Goal: Use online tool/utility: Utilize a website feature to perform a specific function

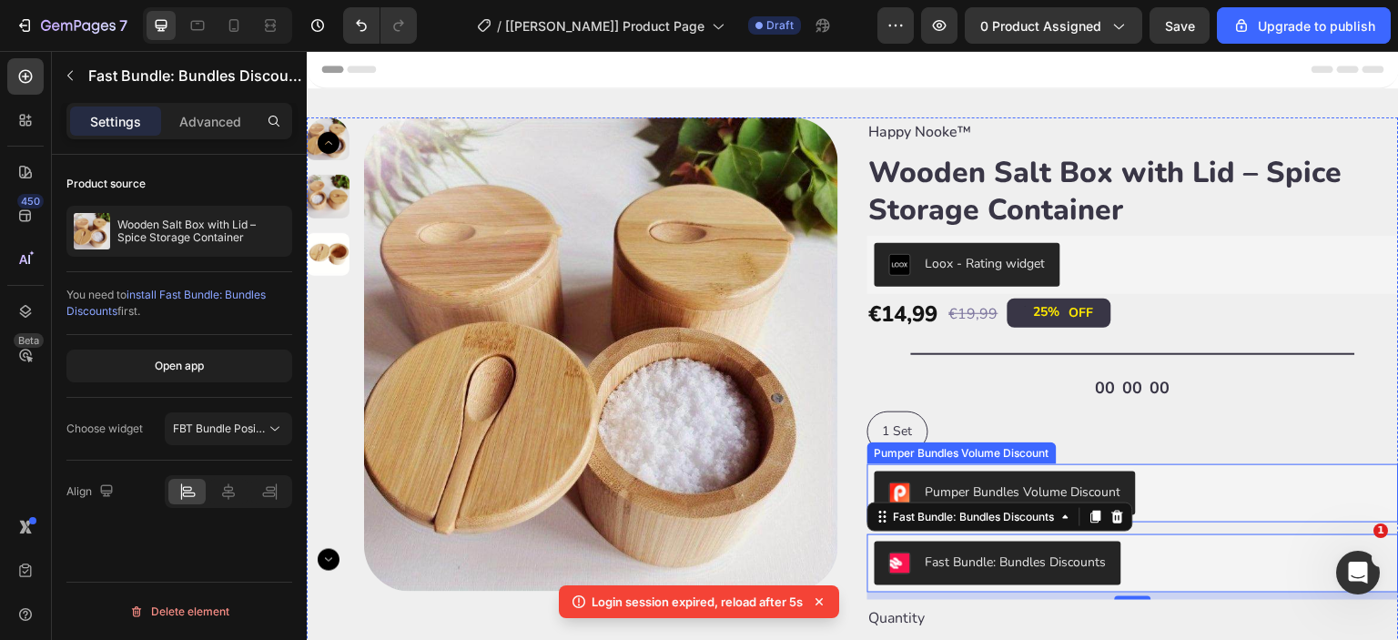
click at [1193, 489] on div "Pumper Bundles Volume Discount" at bounding box center [1133, 494] width 517 height 44
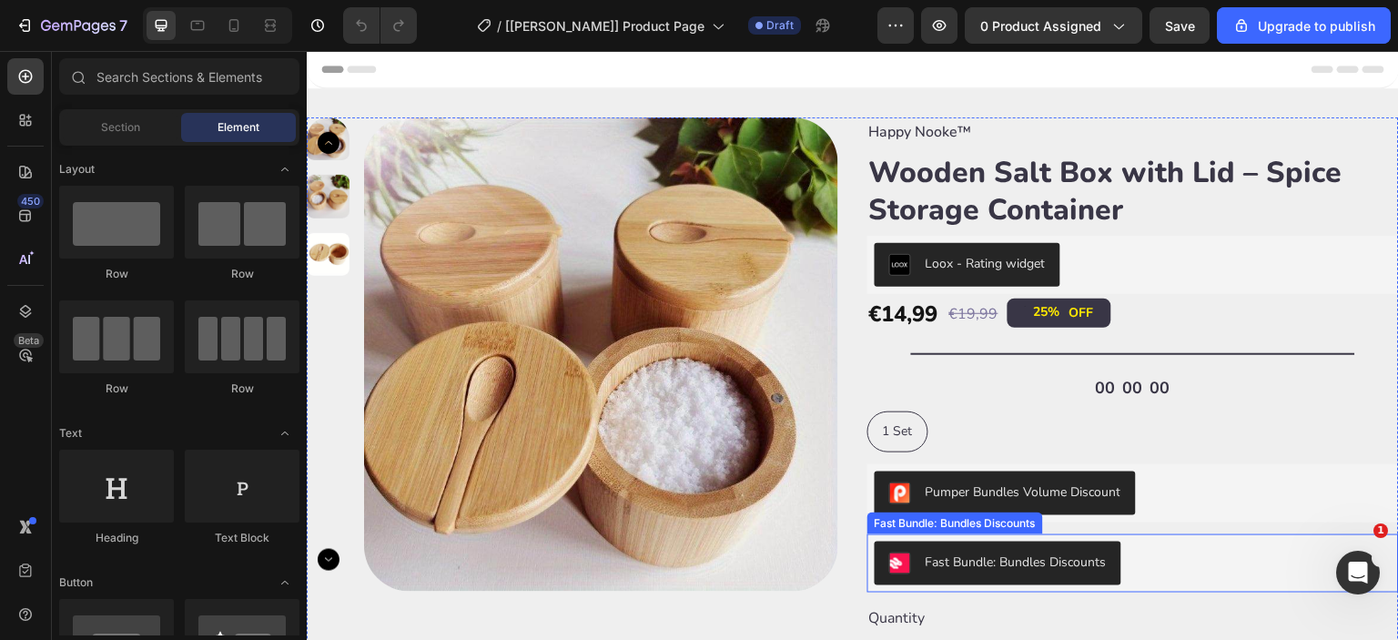
click at [1158, 557] on div "Fast Bundle: Bundles Discounts" at bounding box center [1133, 564] width 517 height 44
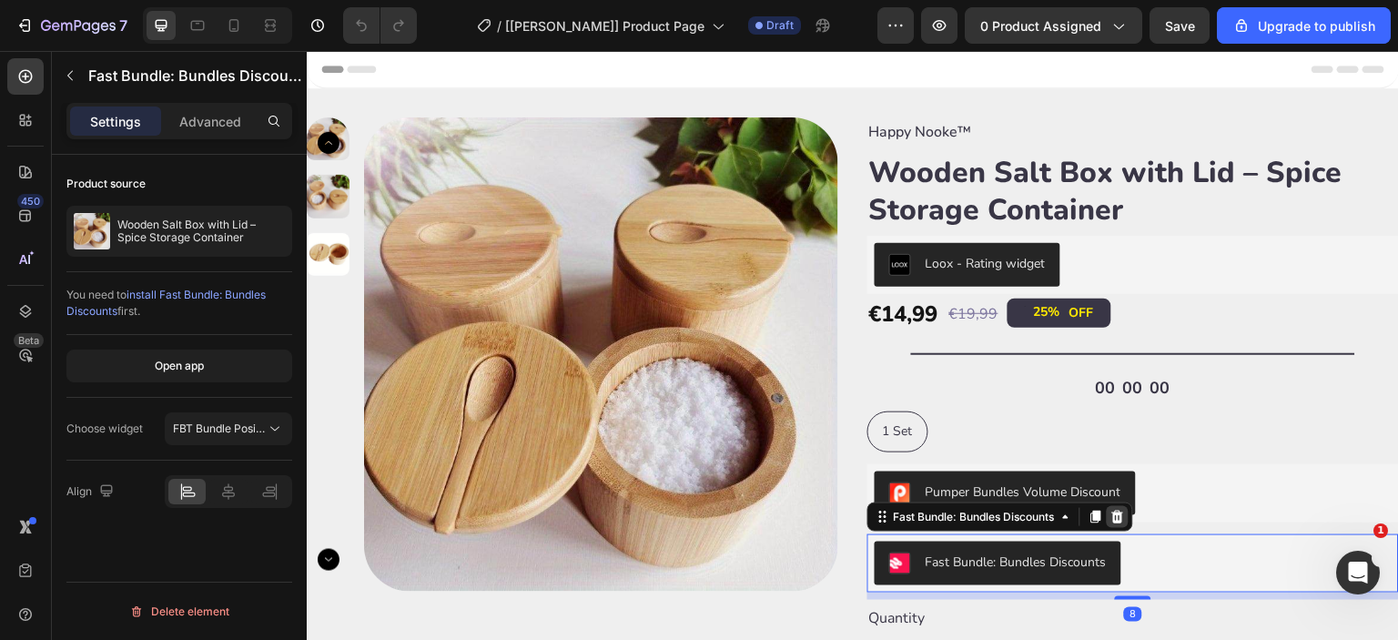
click at [1115, 516] on icon at bounding box center [1118, 517] width 15 height 15
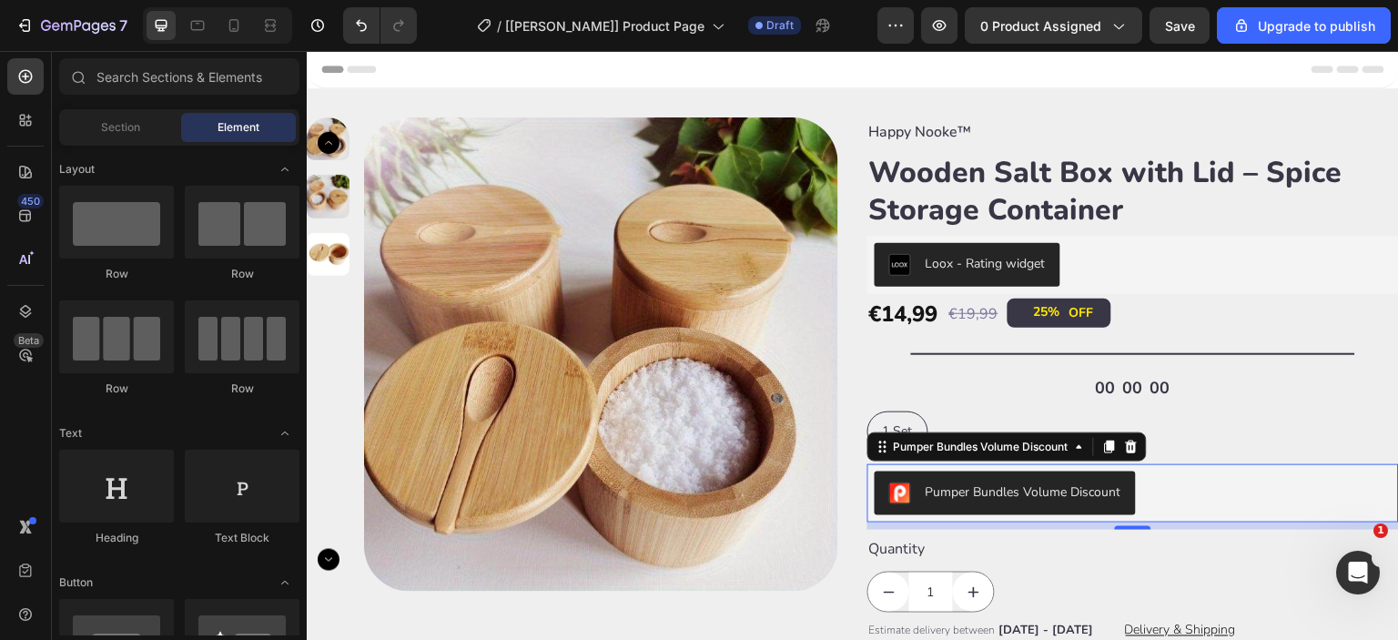
click at [1017, 492] on div "Pumper Bundles Volume Discount" at bounding box center [1024, 492] width 196 height 19
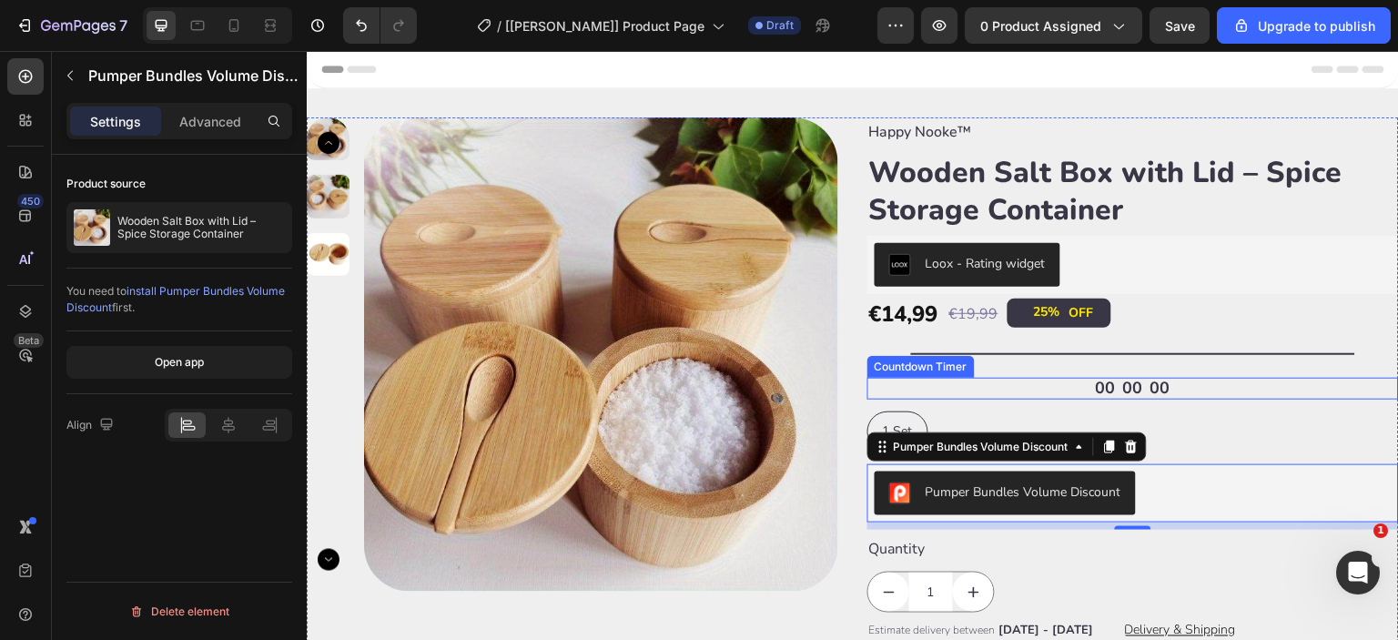
click at [1153, 390] on div "00" at bounding box center [1161, 388] width 20 height 21
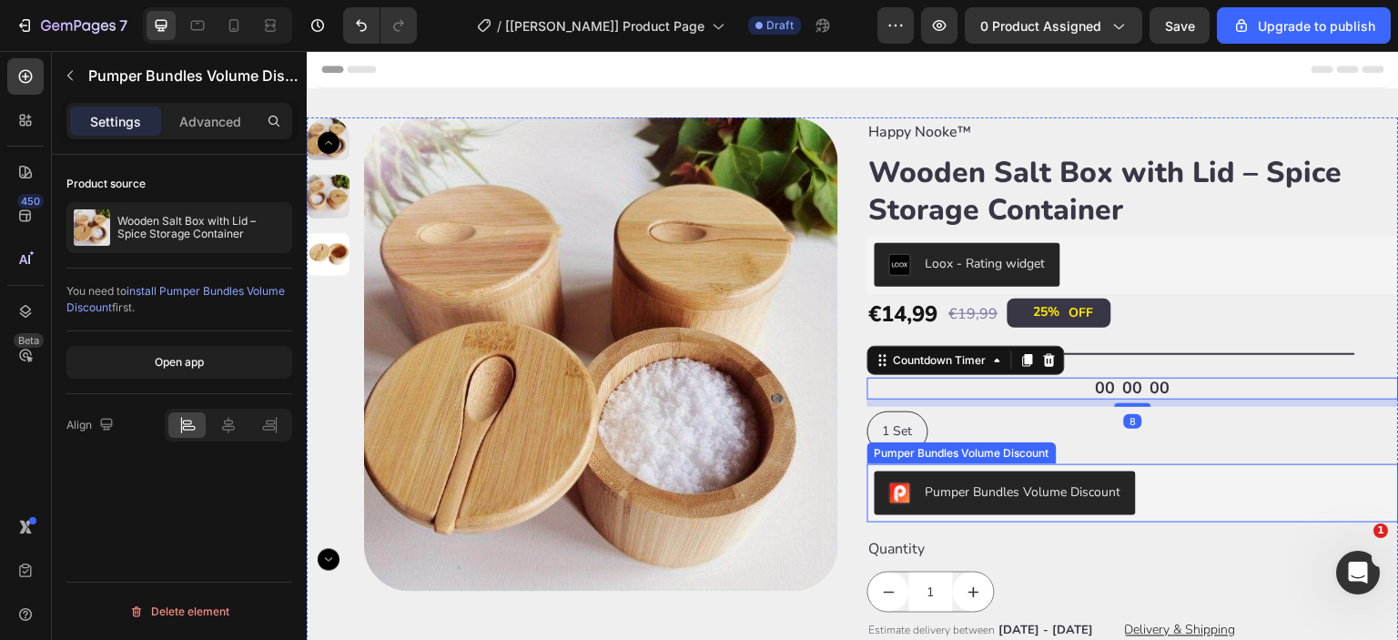
click at [1172, 498] on div "Pumper Bundles Volume Discount" at bounding box center [1133, 494] width 517 height 44
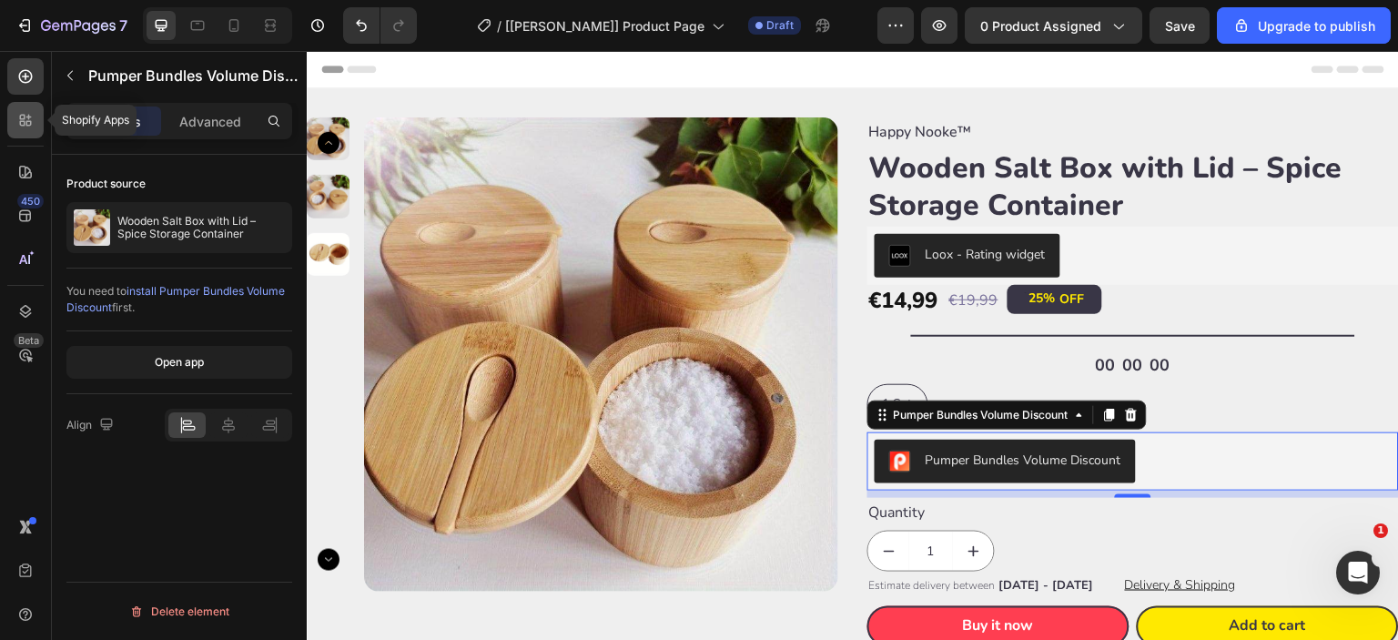
click at [23, 127] on icon at bounding box center [25, 120] width 18 height 18
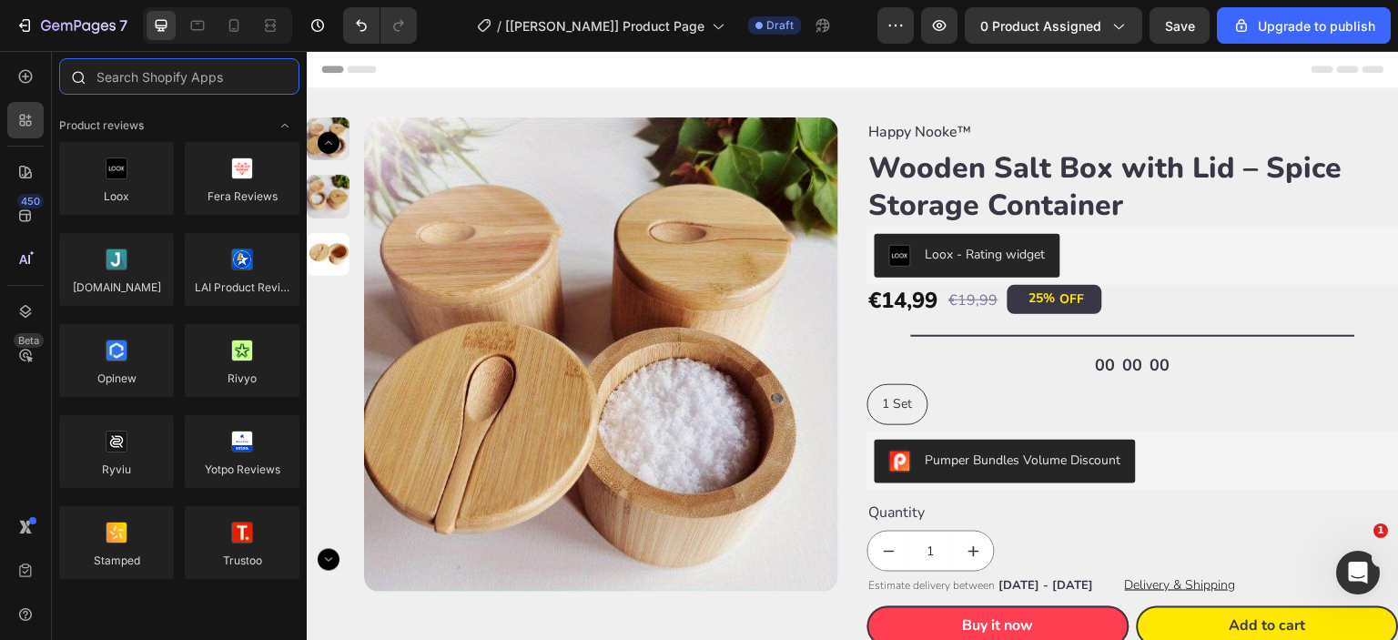
click at [173, 72] on input "text" at bounding box center [179, 76] width 240 height 36
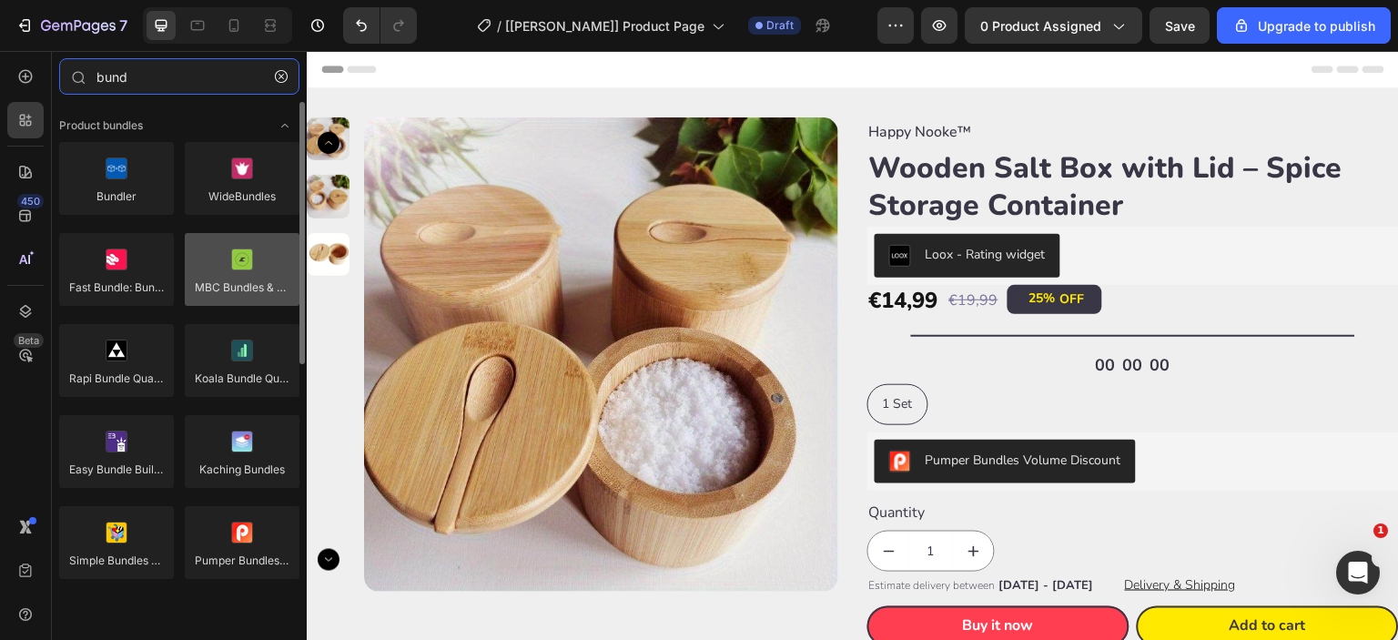
type input "bund"
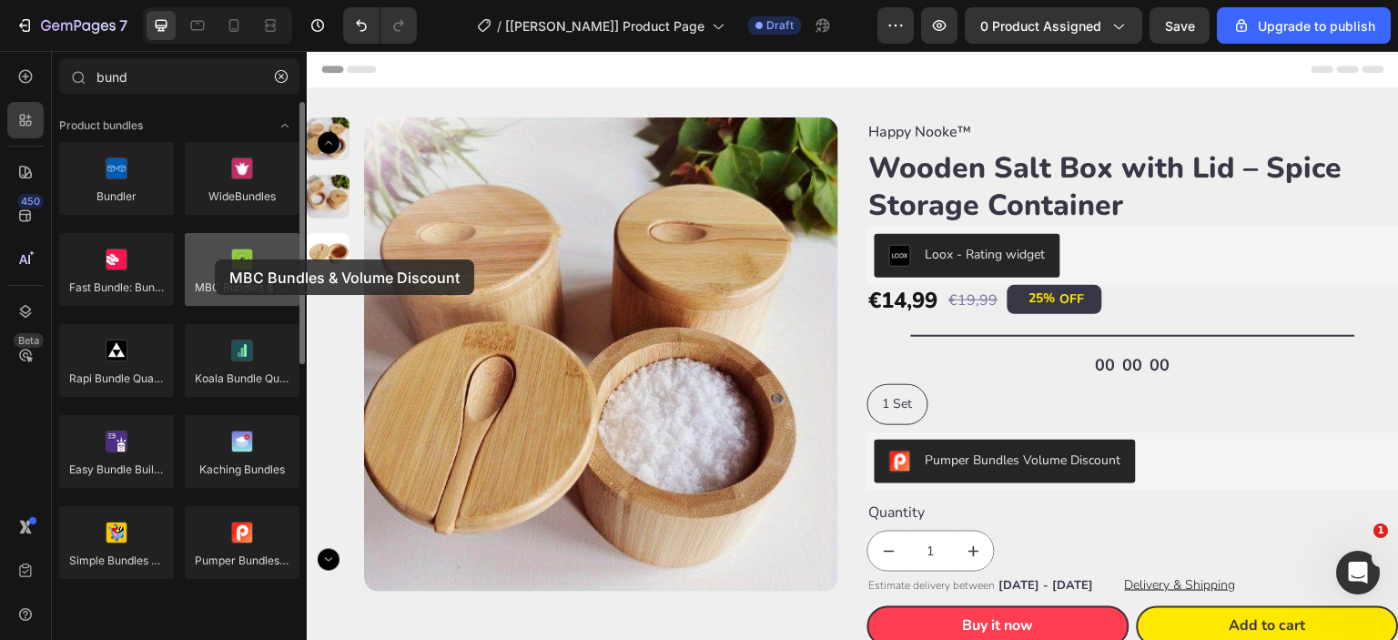
click at [215, 259] on div at bounding box center [242, 269] width 115 height 73
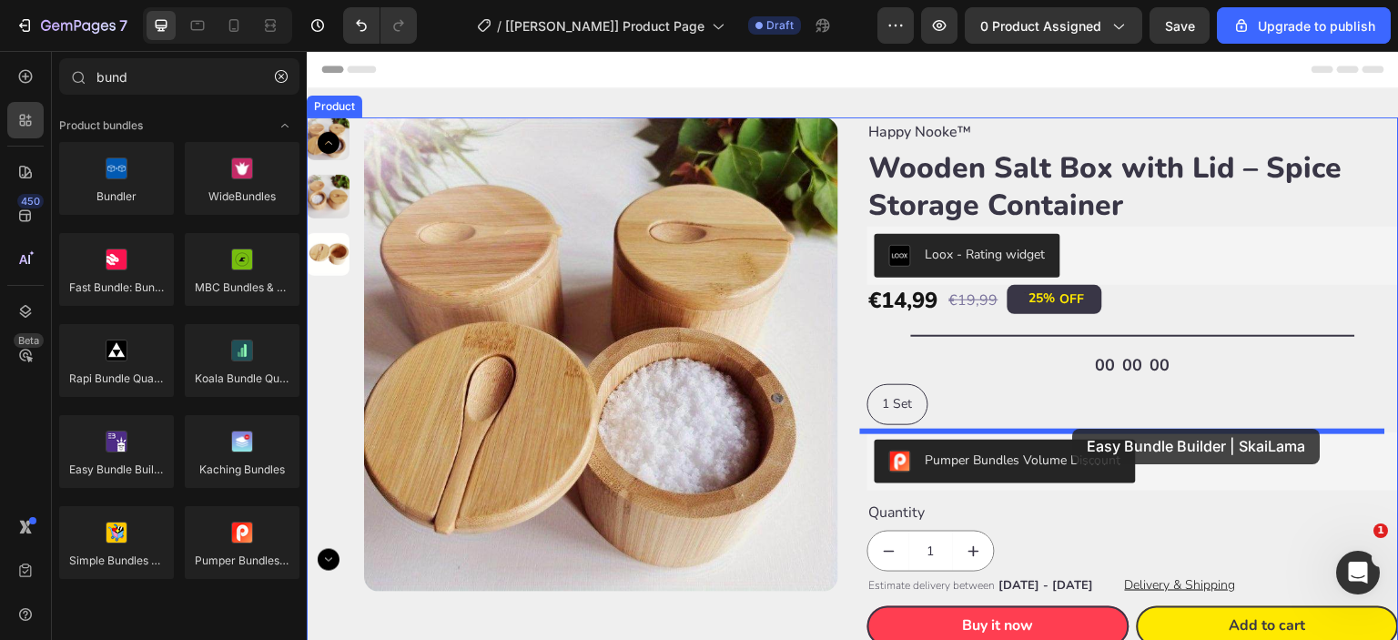
drag, startPoint x: 416, startPoint y: 489, endPoint x: 1073, endPoint y: 429, distance: 660.1
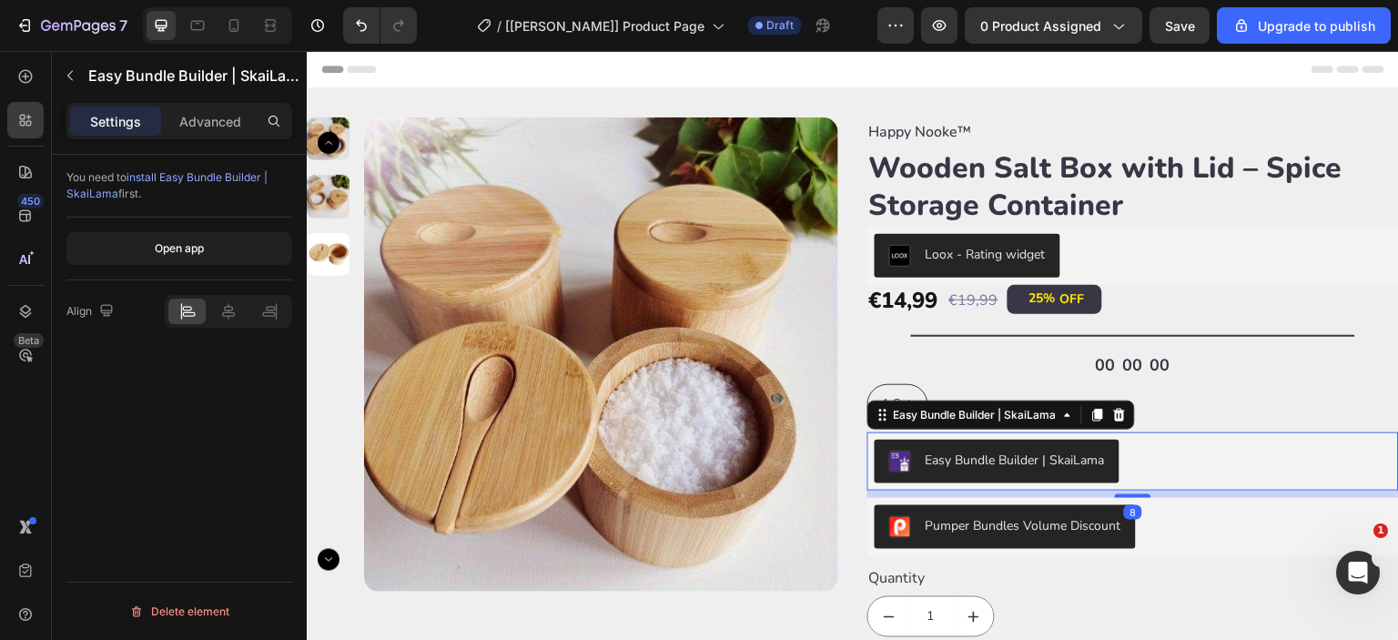
click at [190, 182] on span "install Easy Bundle Builder | SkaiLama" at bounding box center [166, 185] width 201 height 30
click at [1114, 412] on icon at bounding box center [1120, 414] width 12 height 13
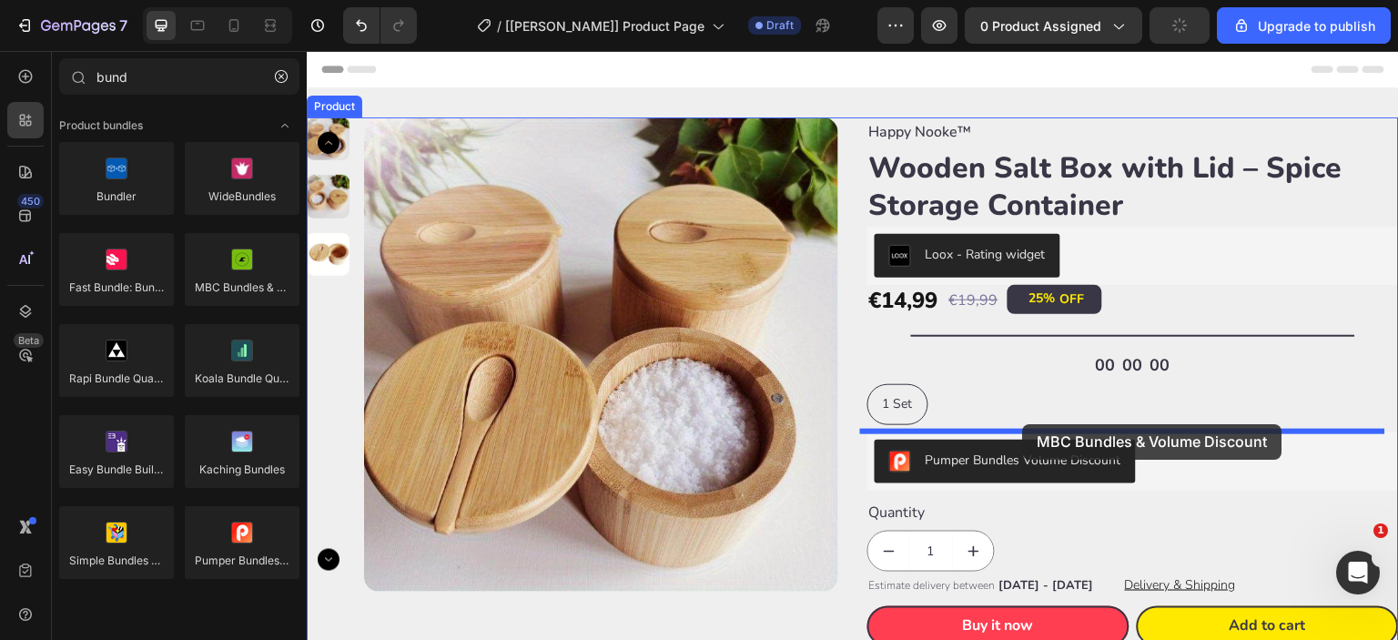
drag, startPoint x: 517, startPoint y: 324, endPoint x: 1023, endPoint y: 424, distance: 516.0
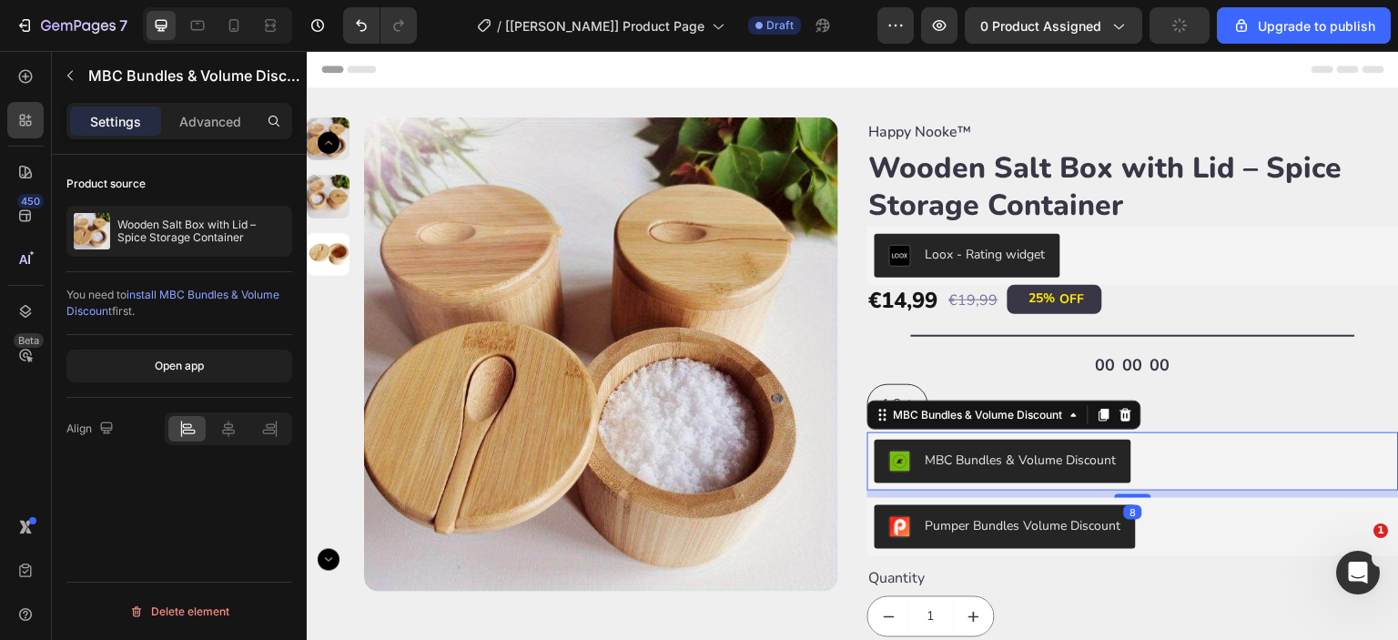
click at [198, 293] on span "install MBC Bundles & Volume Discount" at bounding box center [172, 303] width 213 height 30
click at [1122, 412] on icon at bounding box center [1126, 415] width 15 height 15
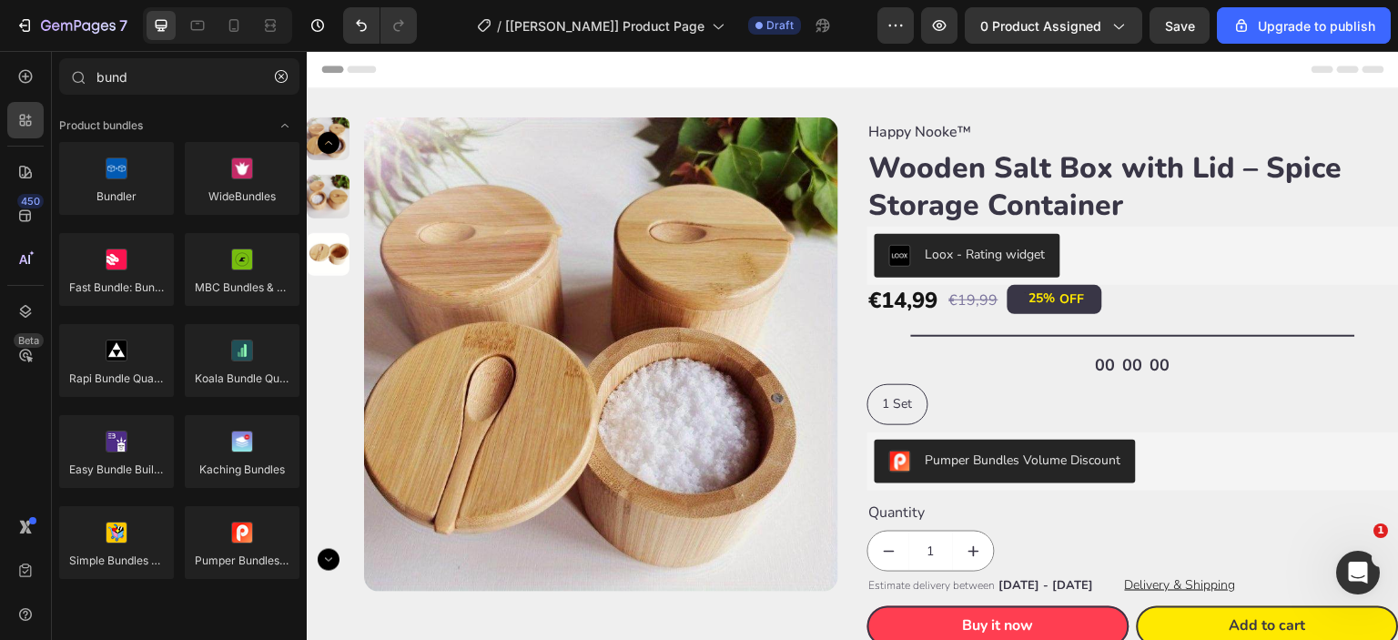
scroll to position [151, 0]
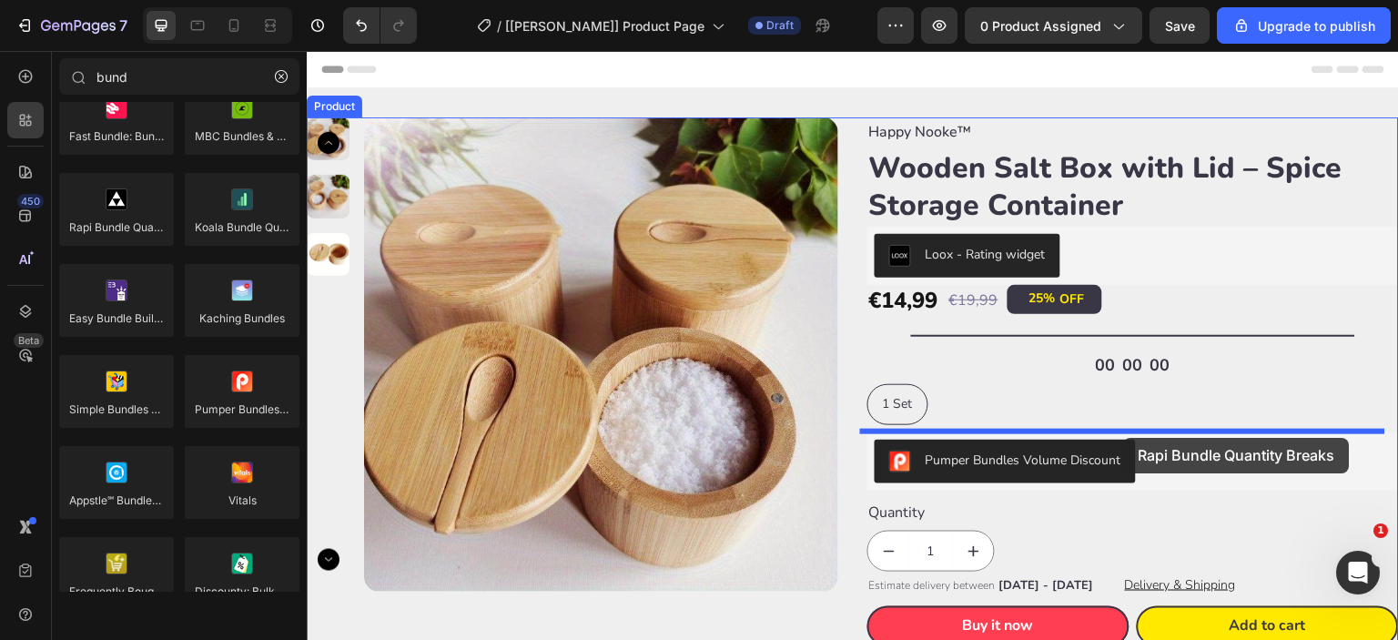
drag, startPoint x: 400, startPoint y: 259, endPoint x: 1124, endPoint y: 438, distance: 746.6
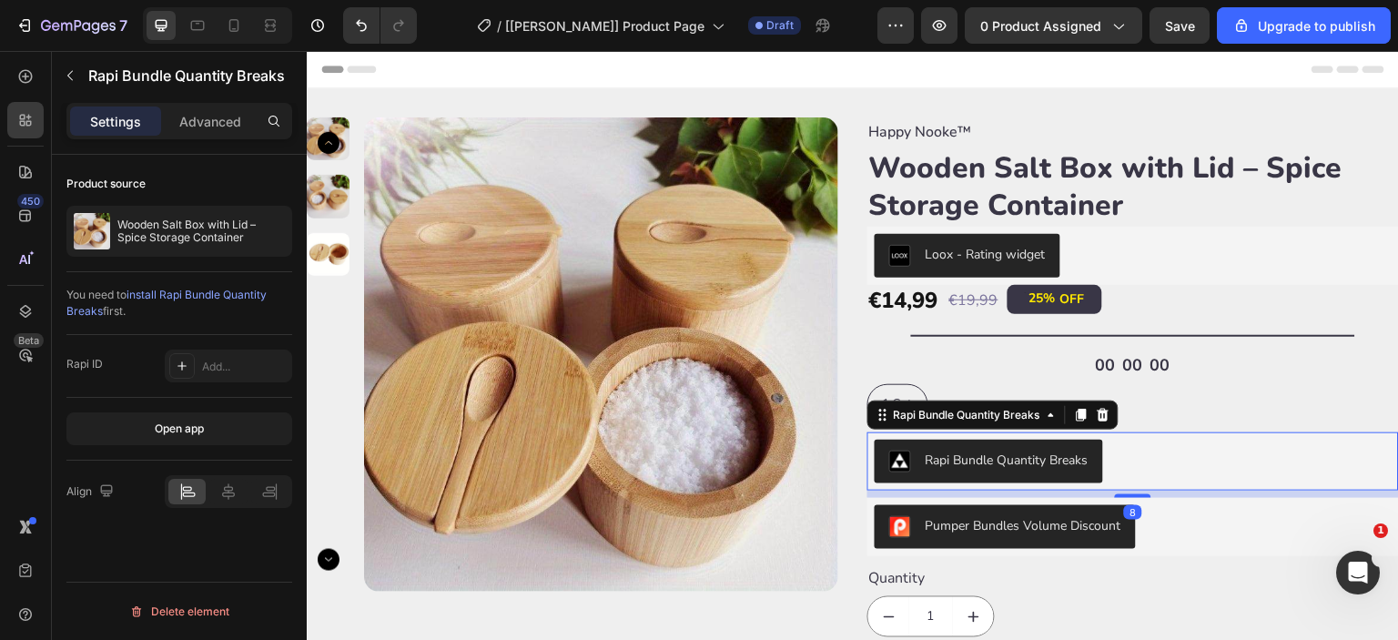
click at [167, 290] on span "install Rapi Bundle Quantity Breaks" at bounding box center [166, 303] width 200 height 30
click at [1098, 411] on icon at bounding box center [1104, 414] width 12 height 13
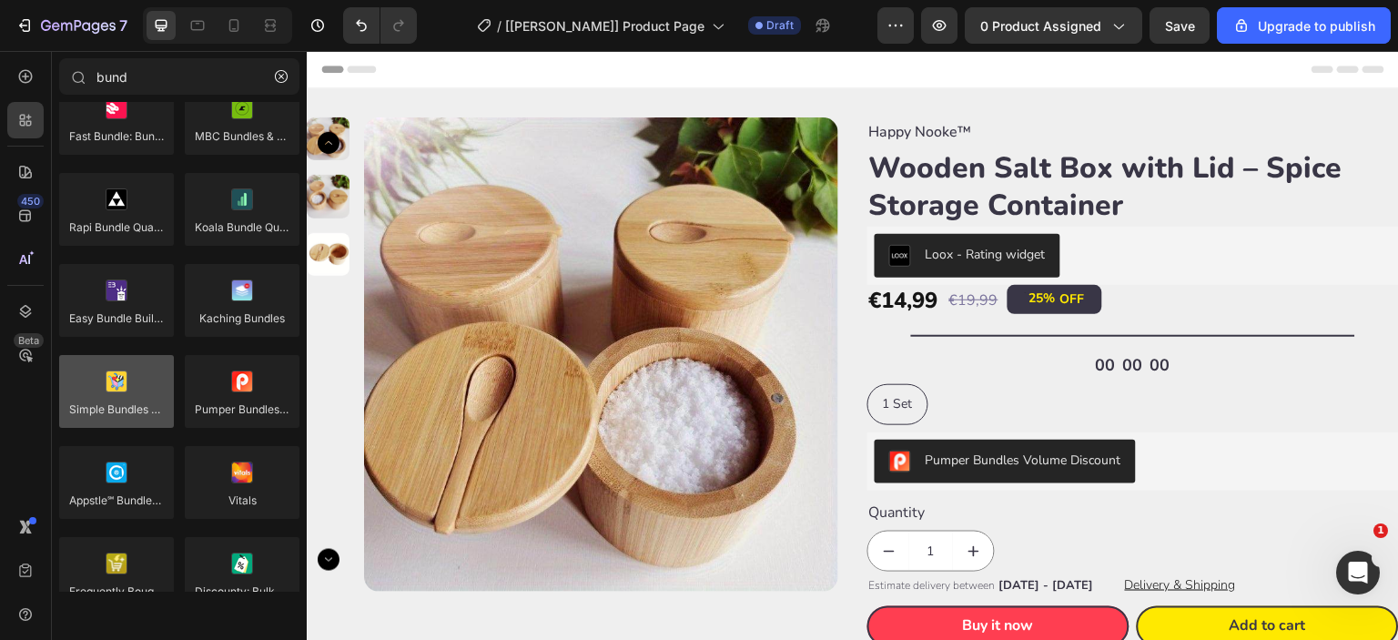
scroll to position [302, 0]
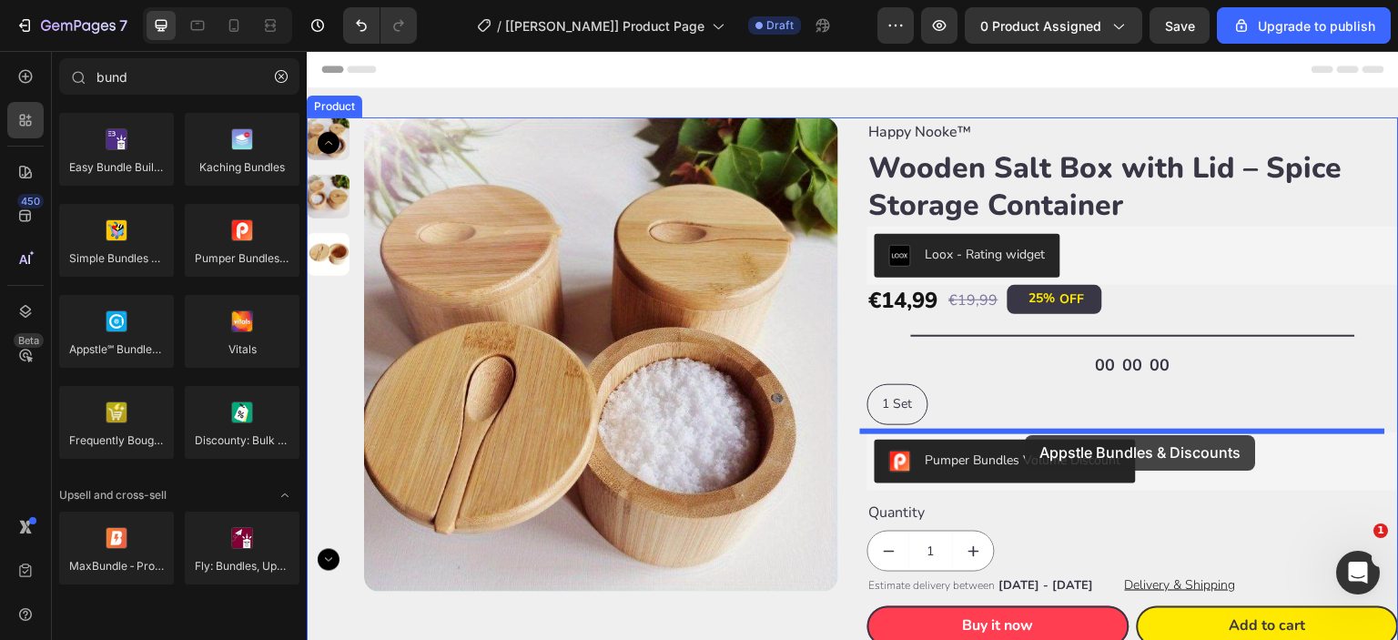
drag, startPoint x: 425, startPoint y: 379, endPoint x: 1026, endPoint y: 435, distance: 603.5
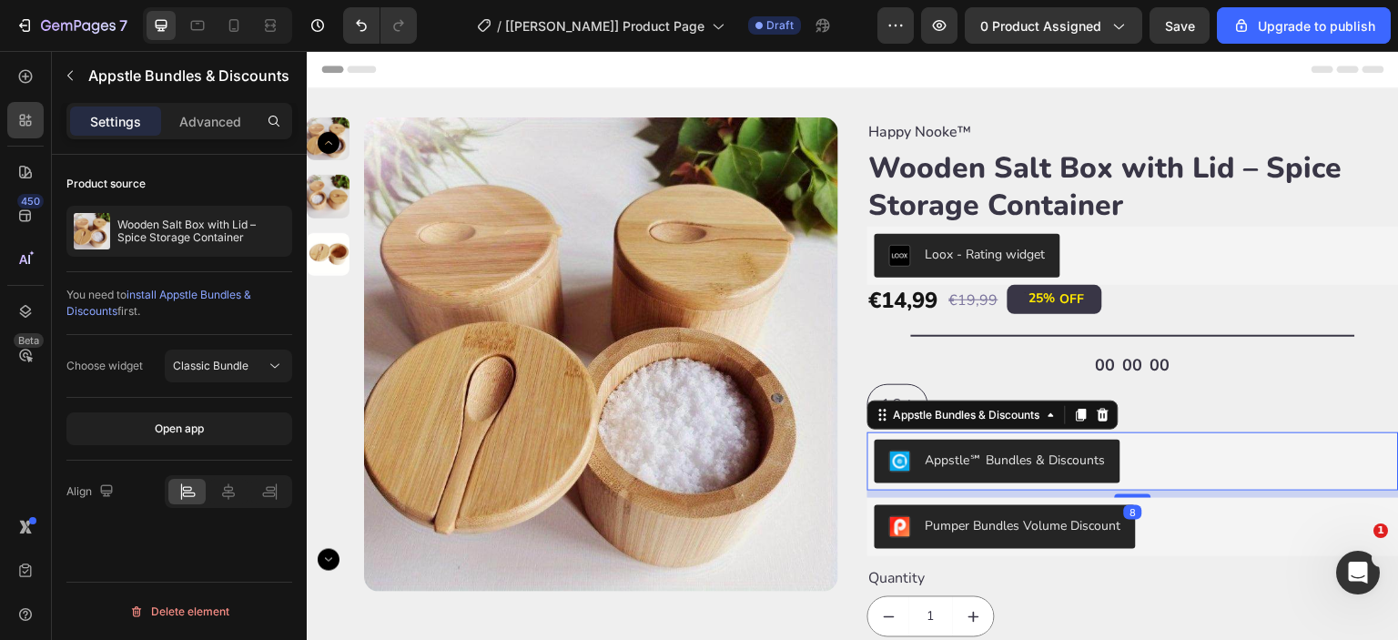
click at [176, 292] on span "install Appstle Bundles & Discounts" at bounding box center [158, 303] width 185 height 30
click at [1107, 414] on div at bounding box center [1103, 415] width 22 height 22
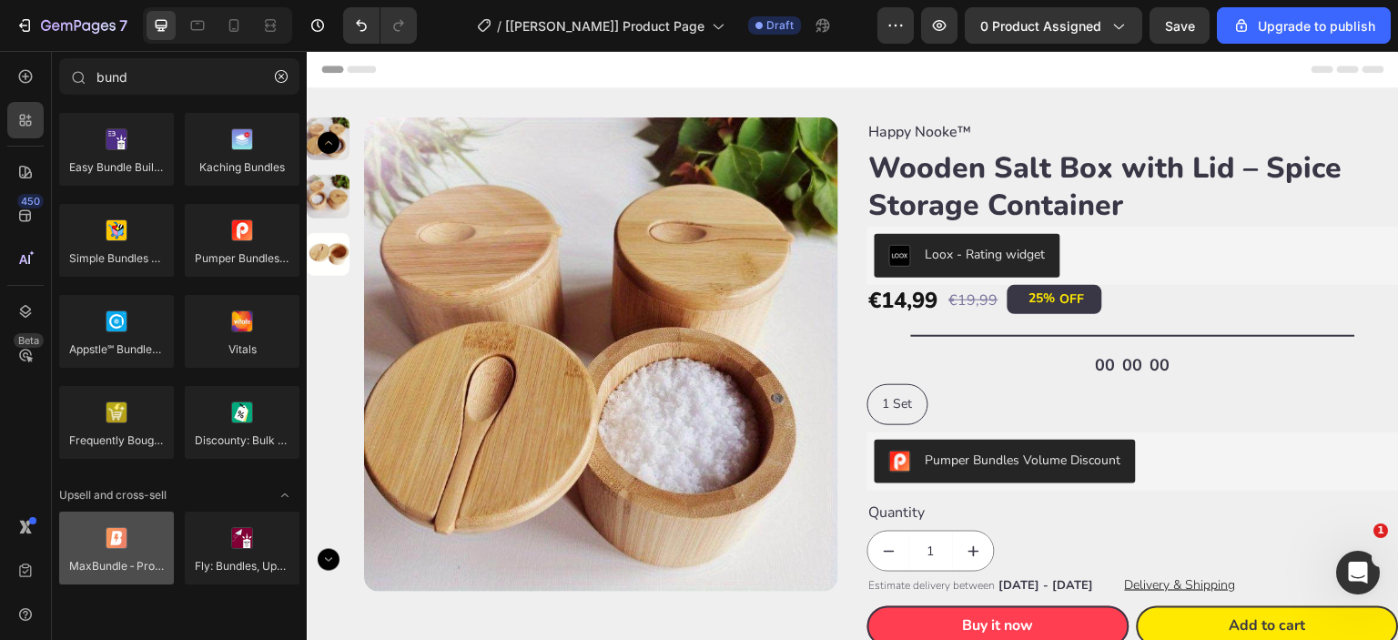
scroll to position [423, 0]
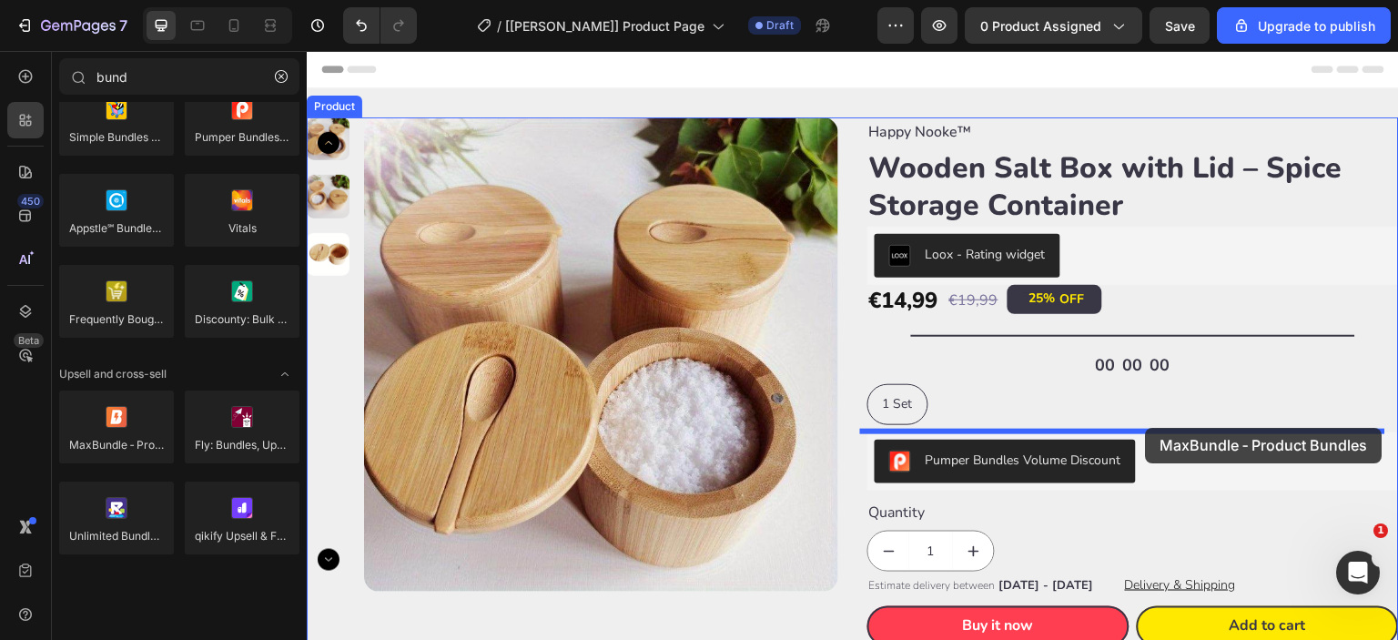
drag, startPoint x: 430, startPoint y: 468, endPoint x: 1146, endPoint y: 428, distance: 717.6
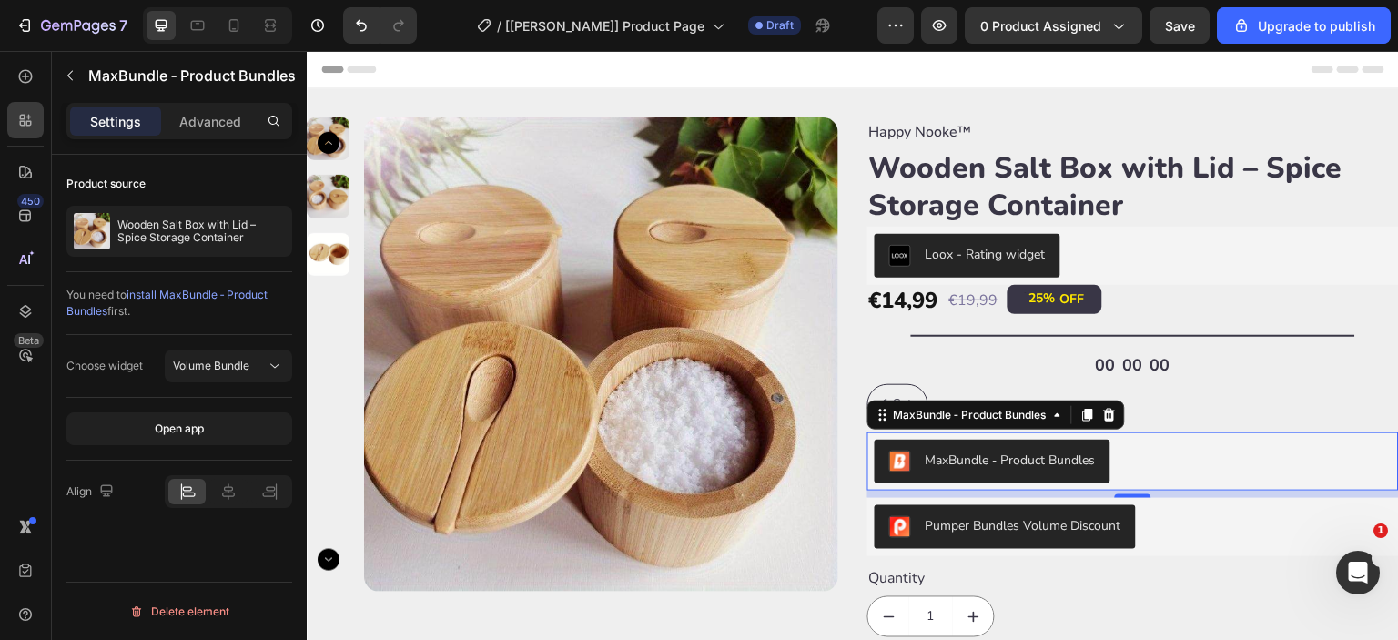
click at [163, 300] on span "install MaxBundle ‑ Product Bundles" at bounding box center [166, 303] width 201 height 30
click at [1103, 416] on icon at bounding box center [1110, 415] width 15 height 15
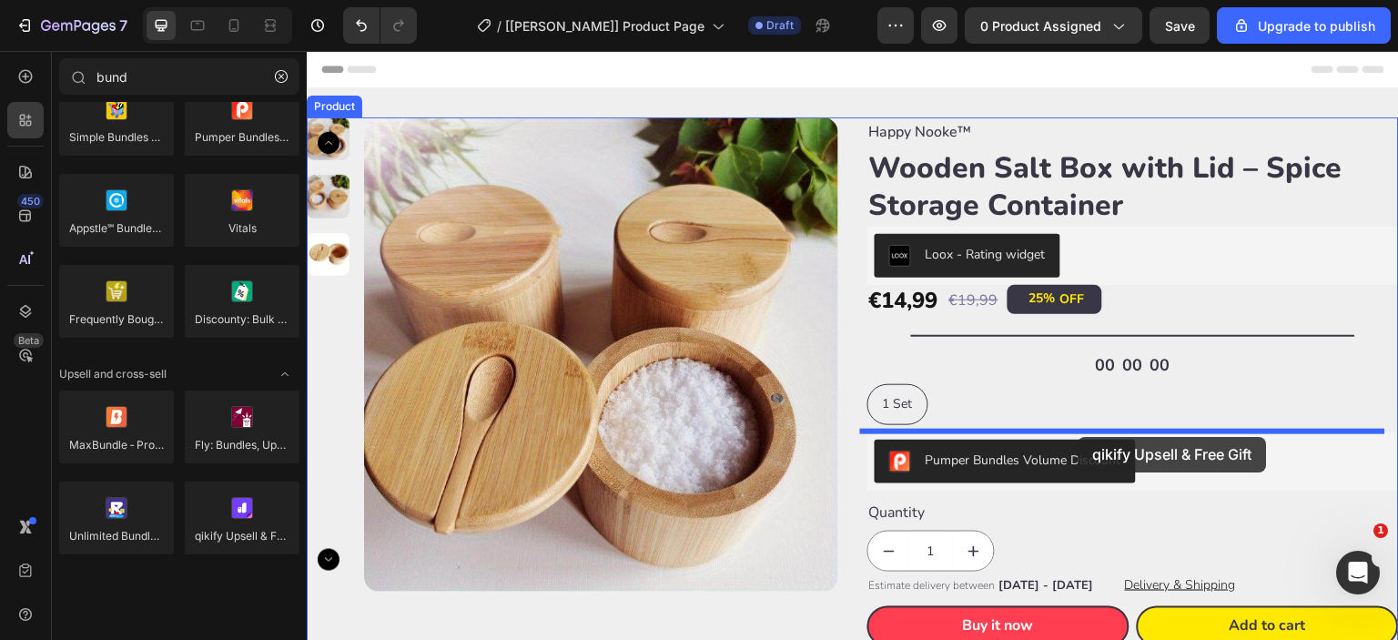
drag, startPoint x: 524, startPoint y: 574, endPoint x: 1079, endPoint y: 437, distance: 571.2
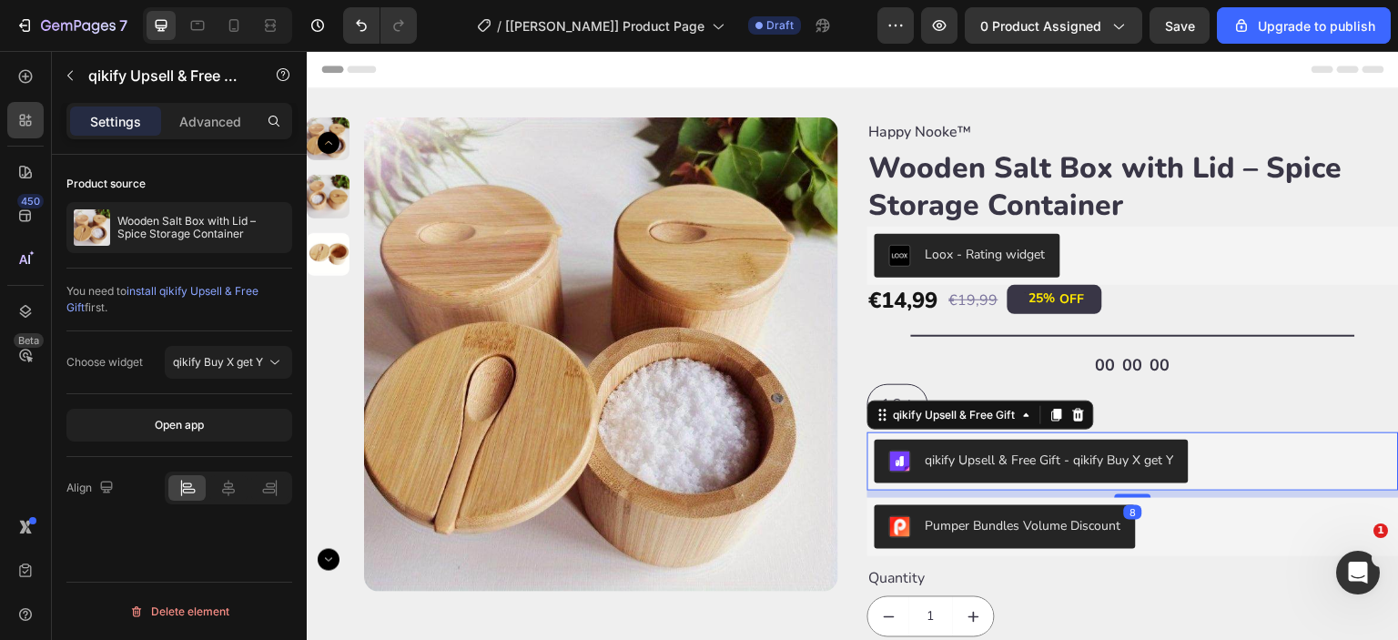
click at [176, 290] on span "install qikify Upsell & Free Gift" at bounding box center [162, 299] width 192 height 30
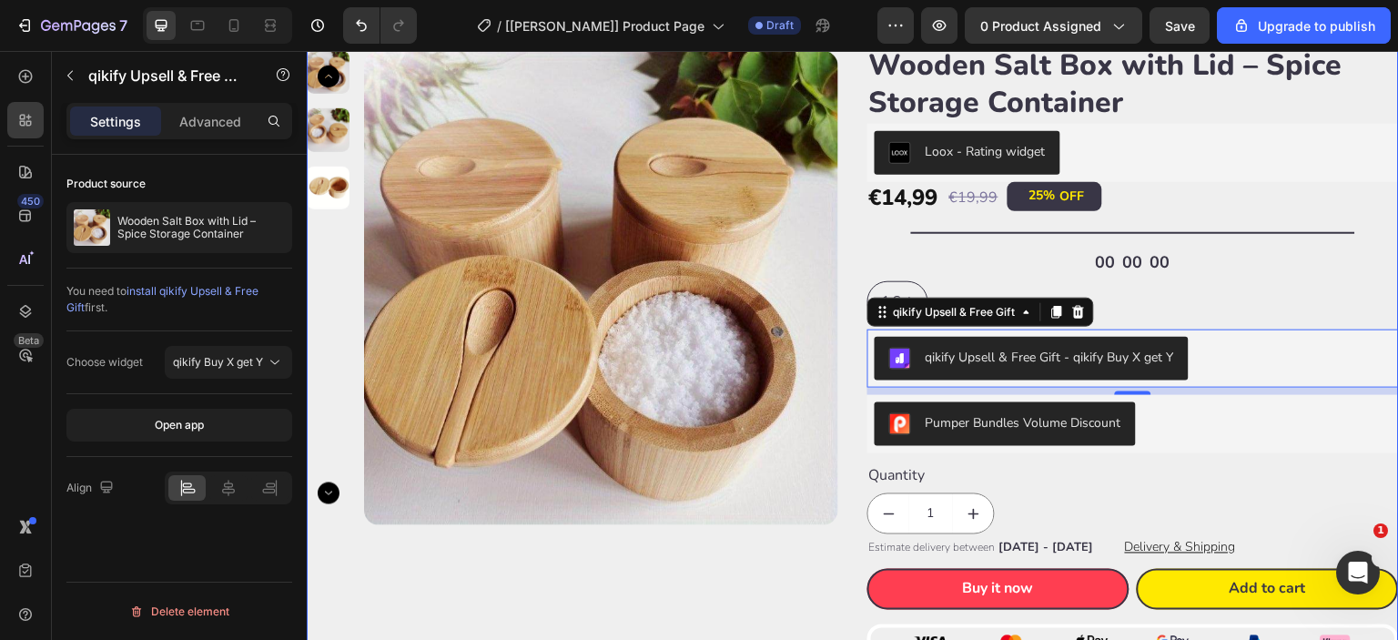
scroll to position [151, 0]
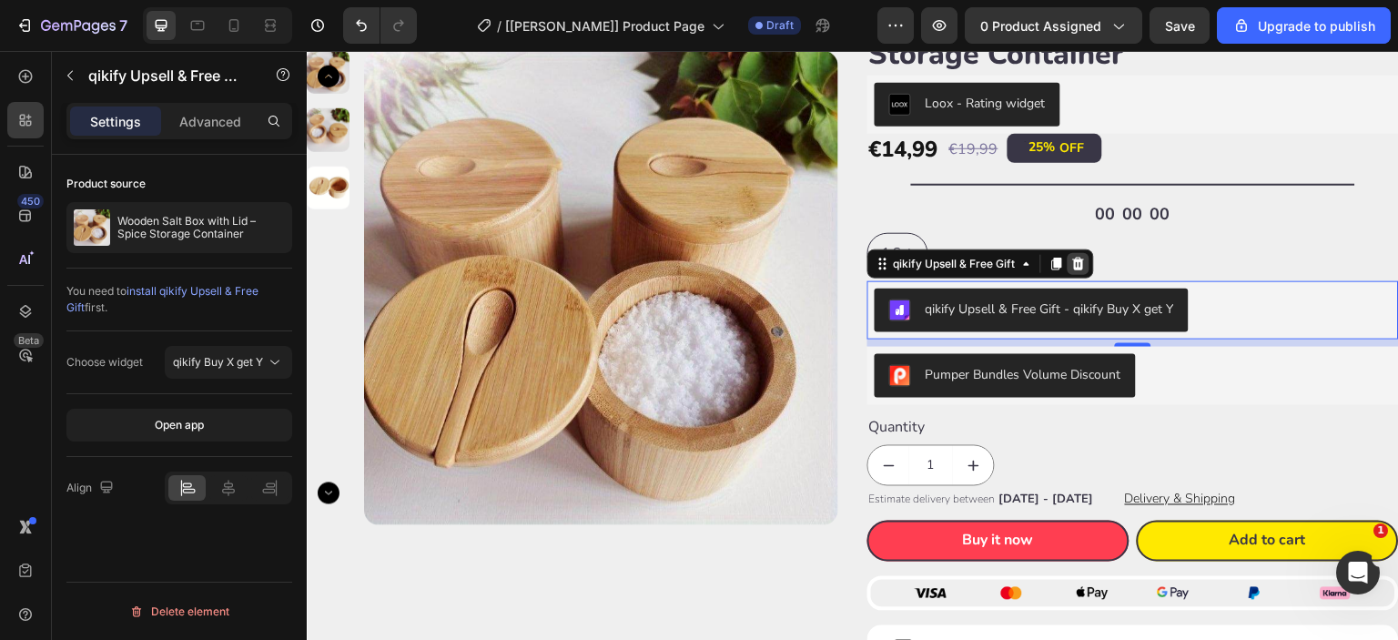
click at [1074, 267] on icon at bounding box center [1079, 263] width 12 height 13
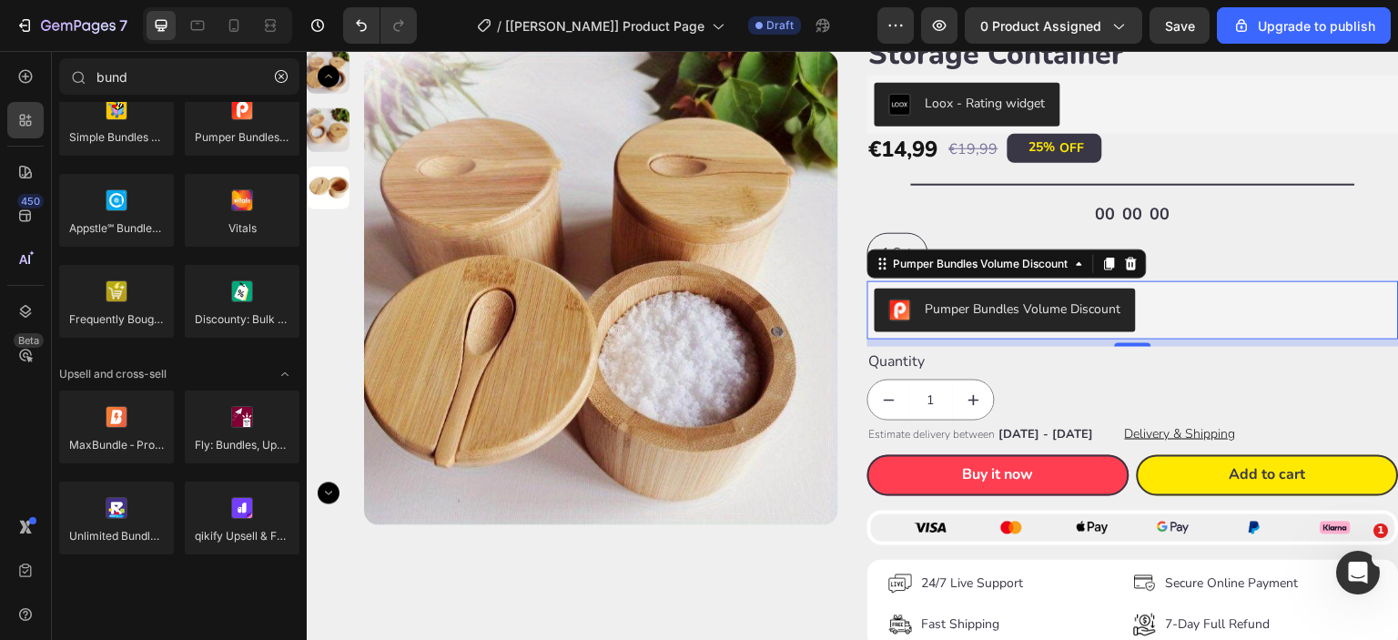
click at [1039, 321] on button "Pumper Bundles Volume Discount" at bounding box center [1005, 311] width 261 height 44
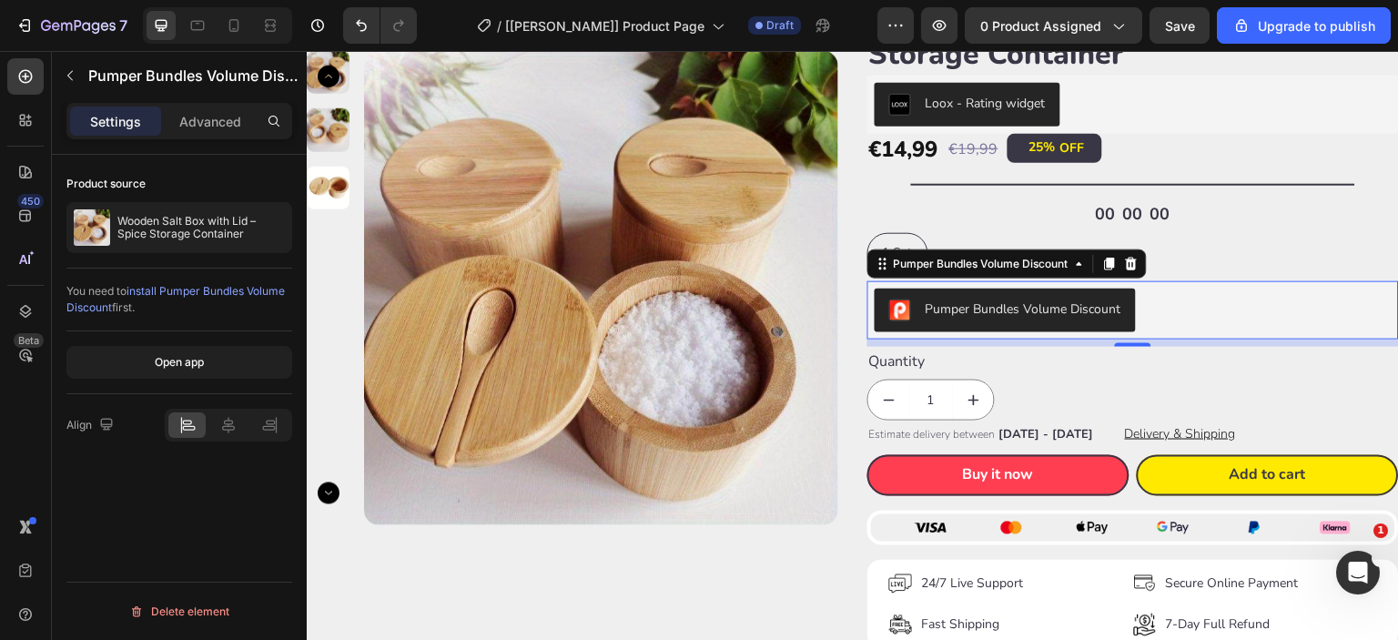
scroll to position [0, 0]
click at [160, 370] on button "Open app" at bounding box center [179, 362] width 226 height 33
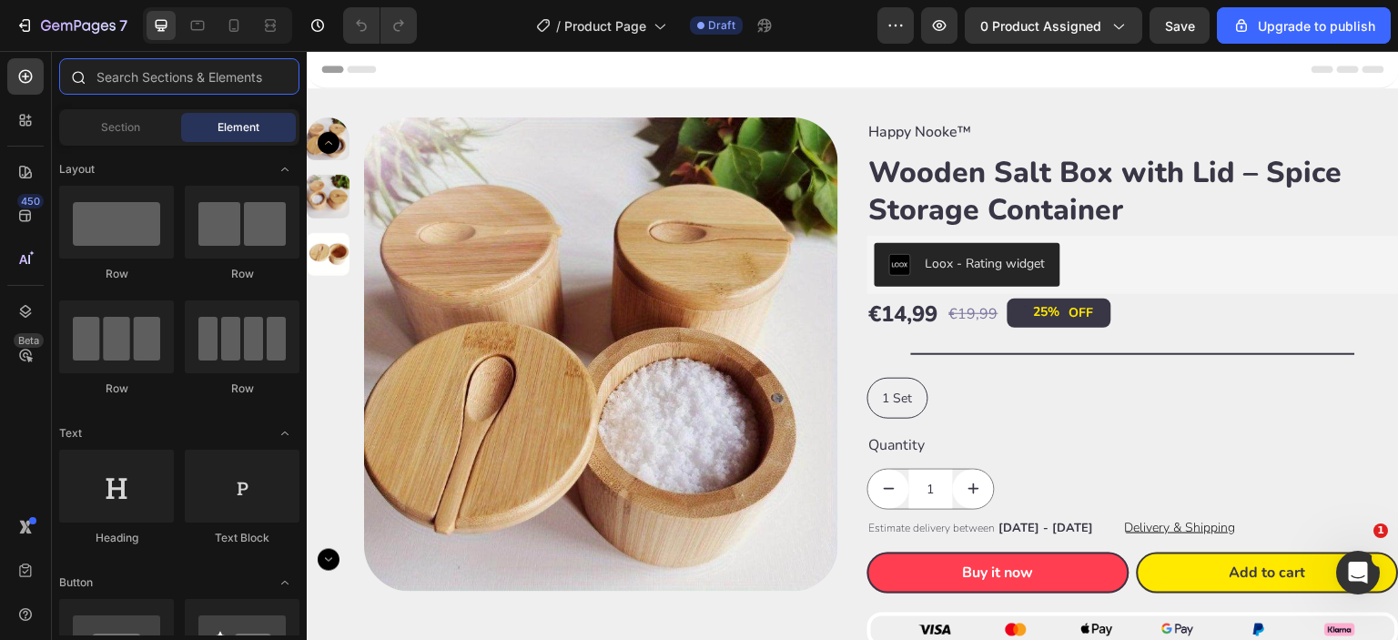
click at [112, 87] on input "text" at bounding box center [179, 76] width 240 height 36
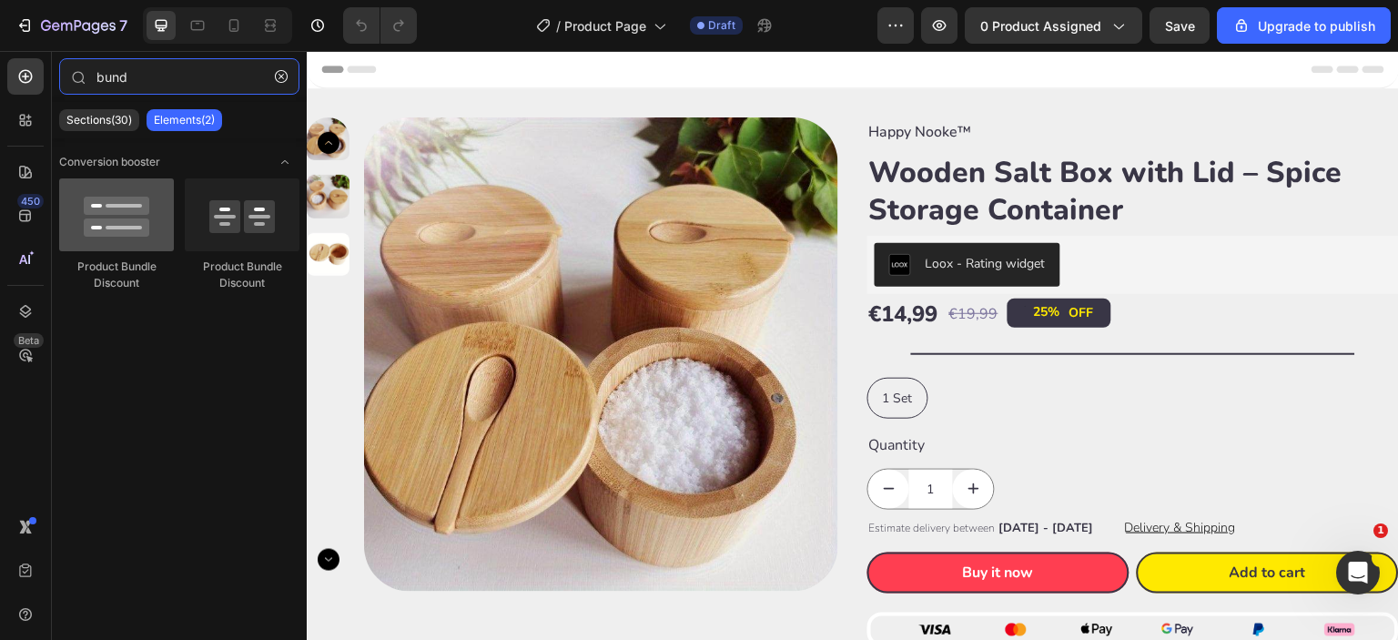
type input "bund"
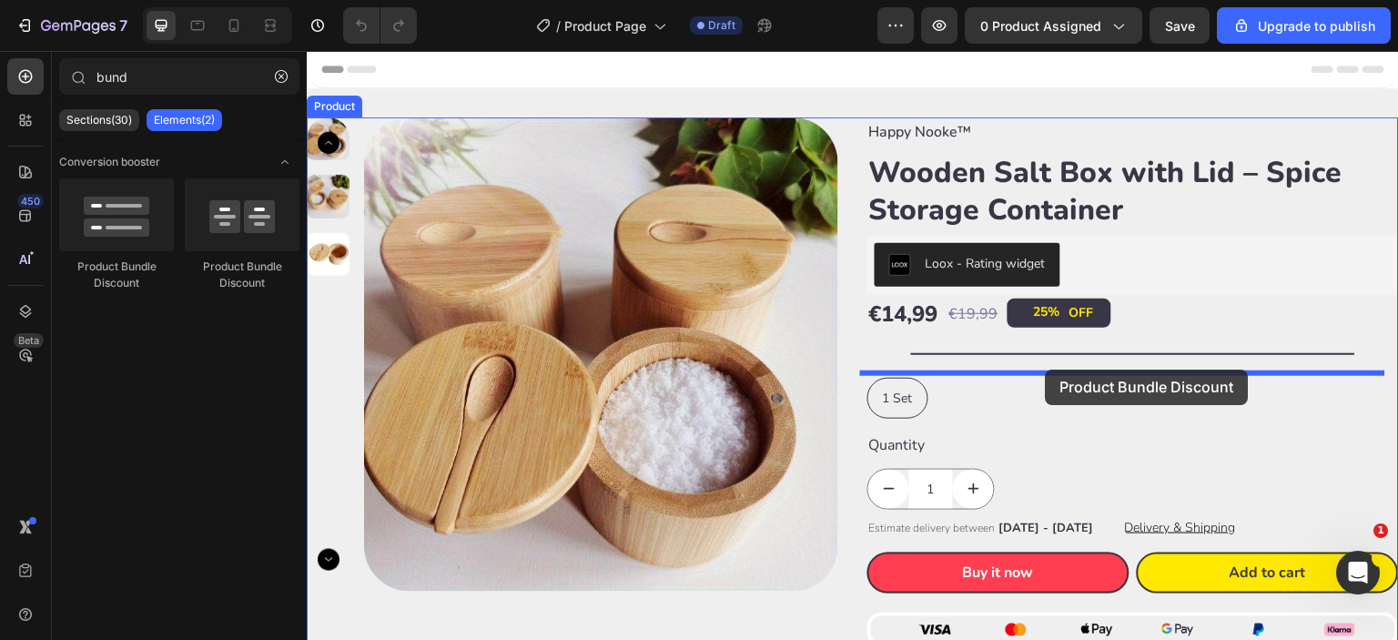
drag, startPoint x: 417, startPoint y: 259, endPoint x: 1046, endPoint y: 370, distance: 638.8
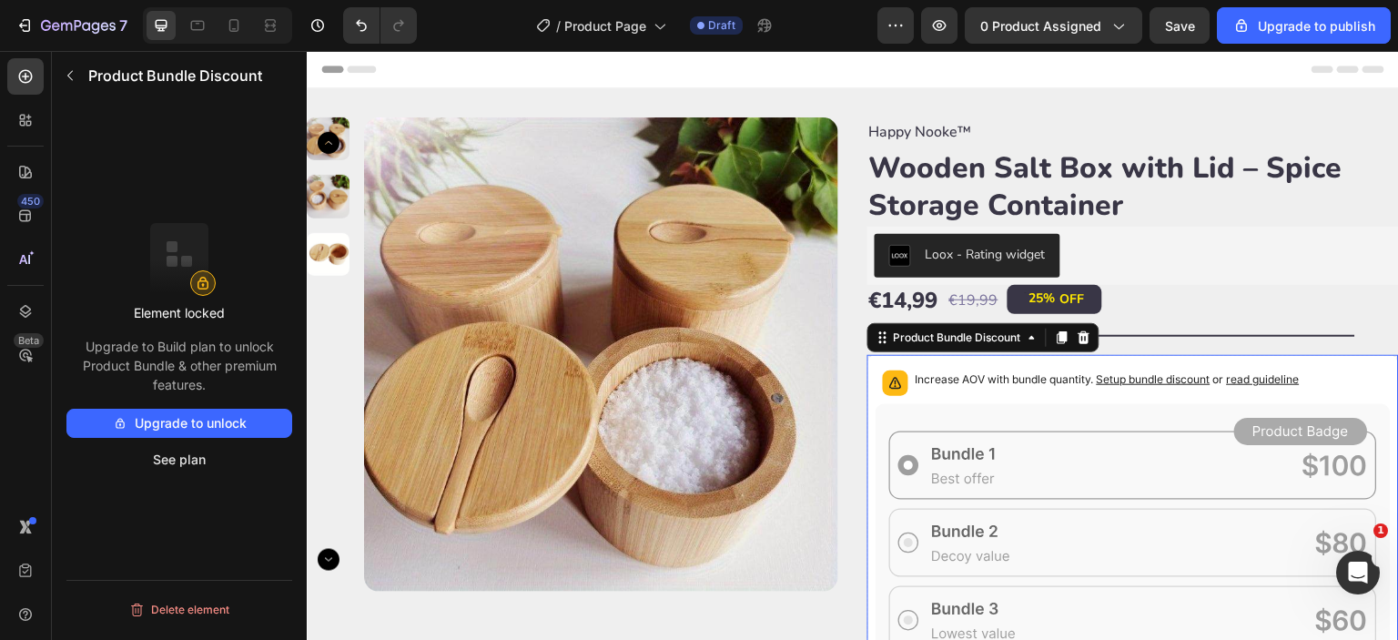
scroll to position [151, 0]
